Goal: Find specific page/section: Find specific page/section

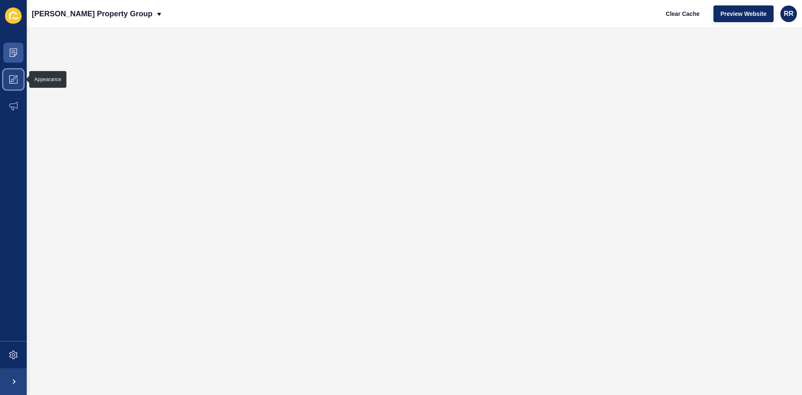
click at [10, 78] on icon at bounding box center [13, 79] width 8 height 8
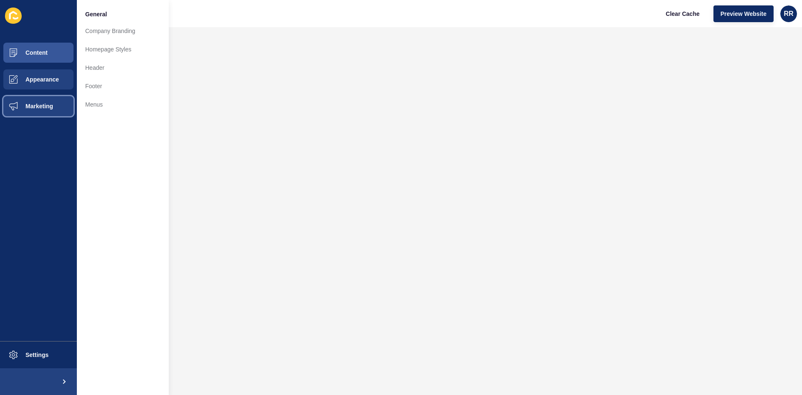
click at [22, 116] on span at bounding box center [13, 106] width 27 height 27
click at [41, 86] on button "Appearance" at bounding box center [38, 79] width 77 height 27
click at [35, 54] on span "Content" at bounding box center [23, 52] width 49 height 7
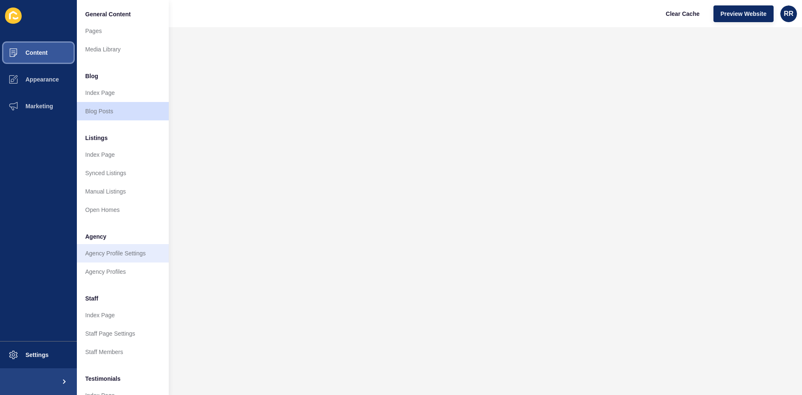
scroll to position [101, 0]
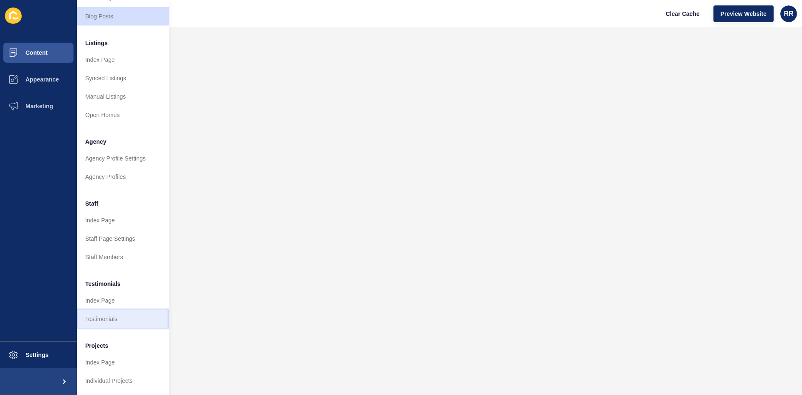
click at [112, 310] on link "Testimonials" at bounding box center [123, 319] width 92 height 18
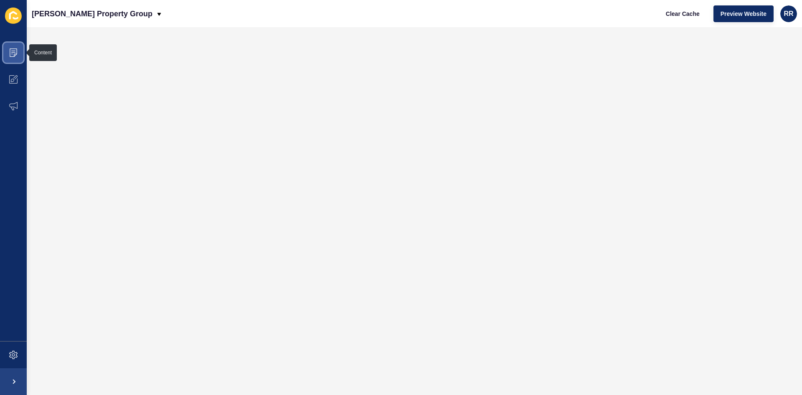
click at [14, 49] on icon at bounding box center [13, 52] width 8 height 8
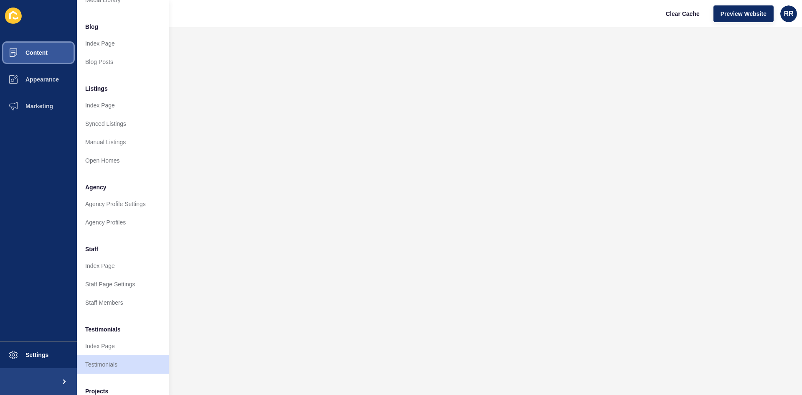
scroll to position [101, 0]
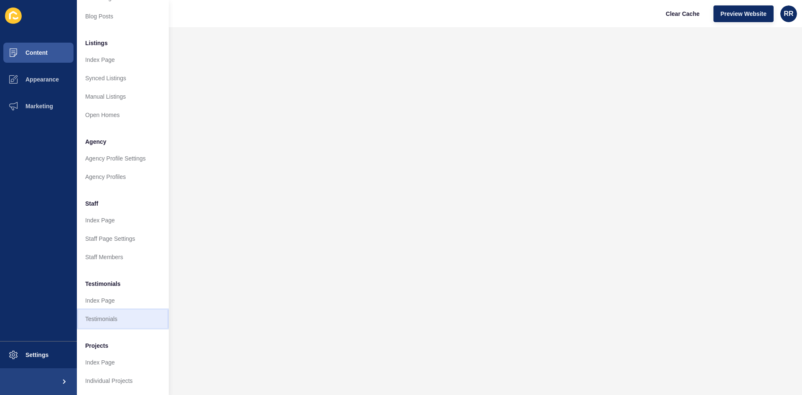
click at [97, 312] on link "Testimonials" at bounding box center [123, 319] width 92 height 18
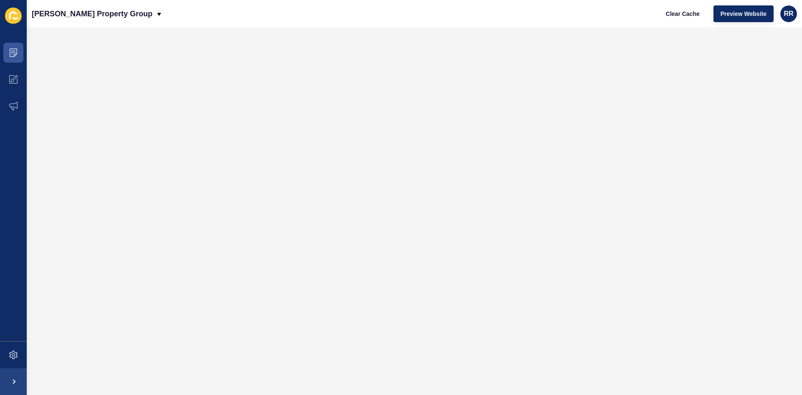
scroll to position [0, 0]
click at [16, 48] on icon at bounding box center [14, 52] width 8 height 8
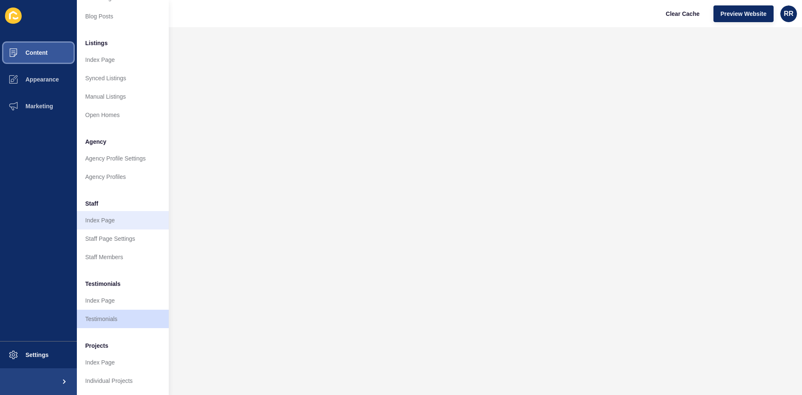
scroll to position [101, 0]
click at [115, 312] on link "Testimonials" at bounding box center [123, 319] width 92 height 18
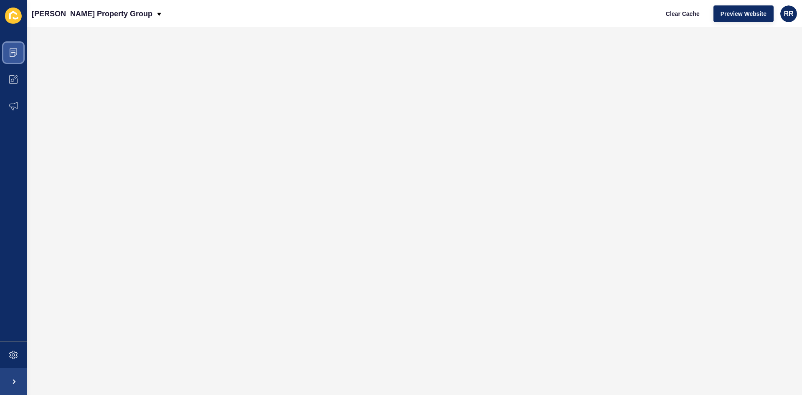
click at [23, 52] on span at bounding box center [13, 52] width 27 height 27
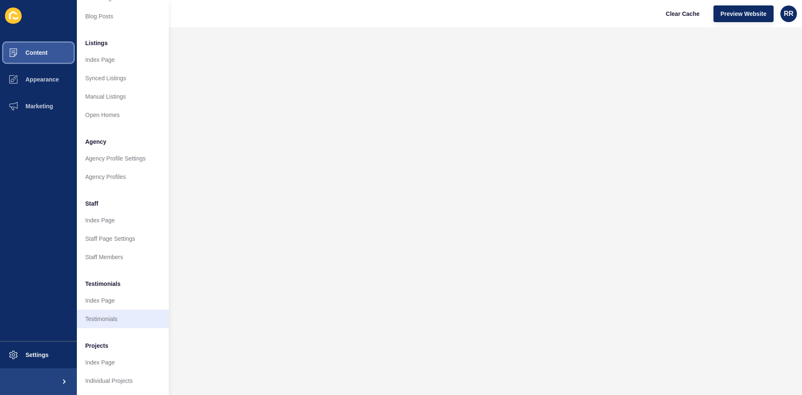
scroll to position [101, 0]
click at [111, 313] on link "Testimonials" at bounding box center [123, 319] width 92 height 18
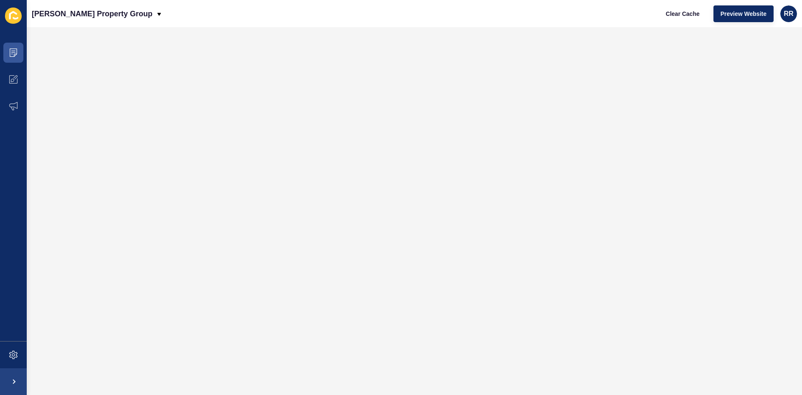
scroll to position [0, 0]
click at [9, 49] on icon at bounding box center [13, 52] width 8 height 8
